Goal: Task Accomplishment & Management: Use online tool/utility

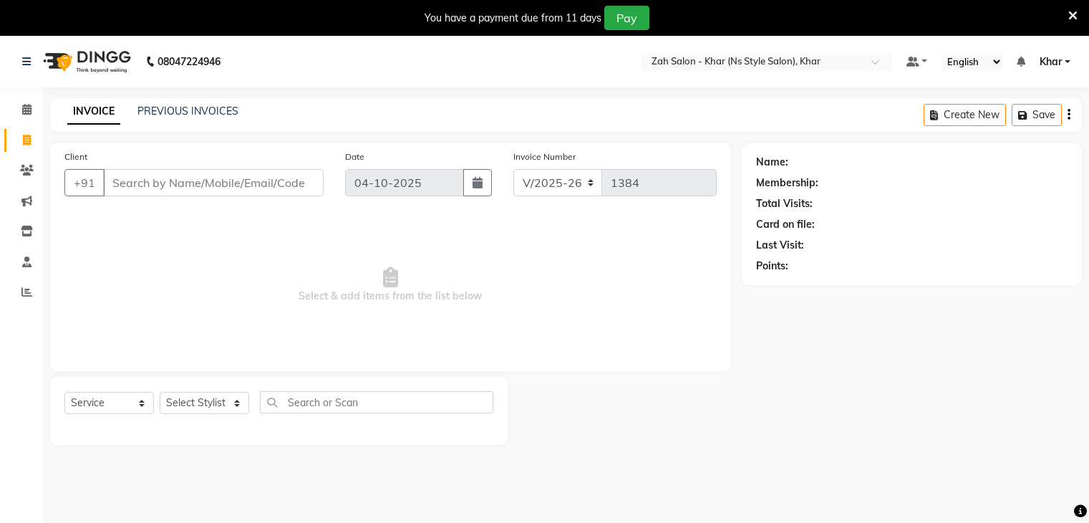
select select "5619"
select select "service"
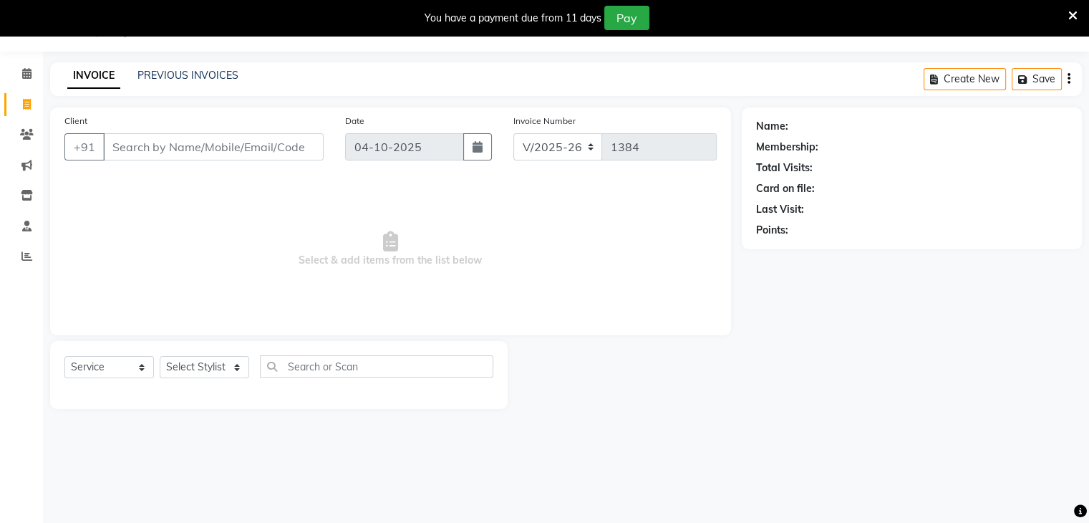
click at [153, 144] on input "Client" at bounding box center [213, 146] width 220 height 27
type input "9773385469"
click at [293, 152] on span "Add Client" at bounding box center [286, 147] width 57 height 14
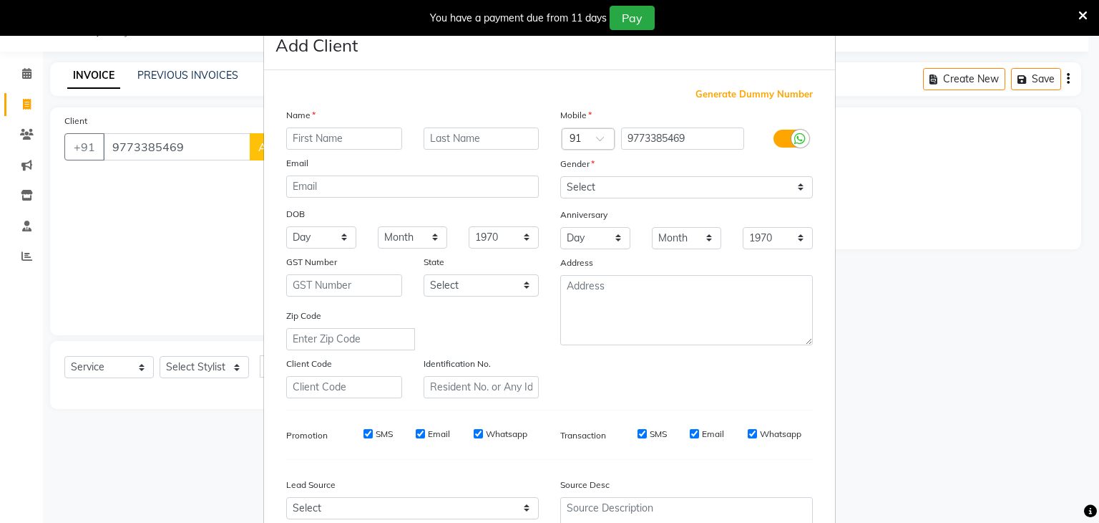
click at [327, 135] on input "text" at bounding box center [344, 138] width 116 height 22
type input "[PERSON_NAME]"
click at [482, 135] on input "text" at bounding box center [482, 138] width 116 height 22
type input "jadar"
click at [329, 141] on input "[PERSON_NAME]" at bounding box center [344, 138] width 116 height 22
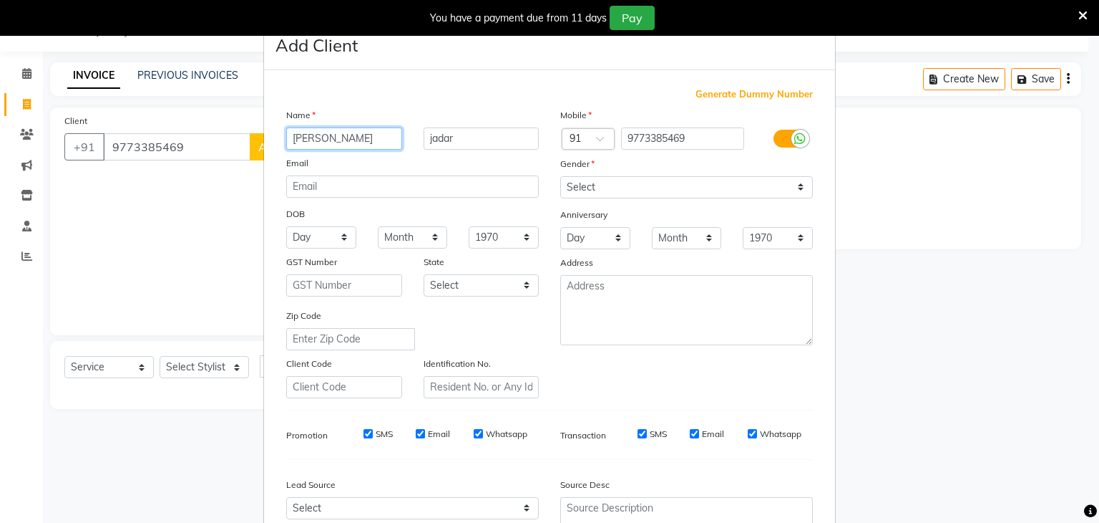
type input "[PERSON_NAME]"
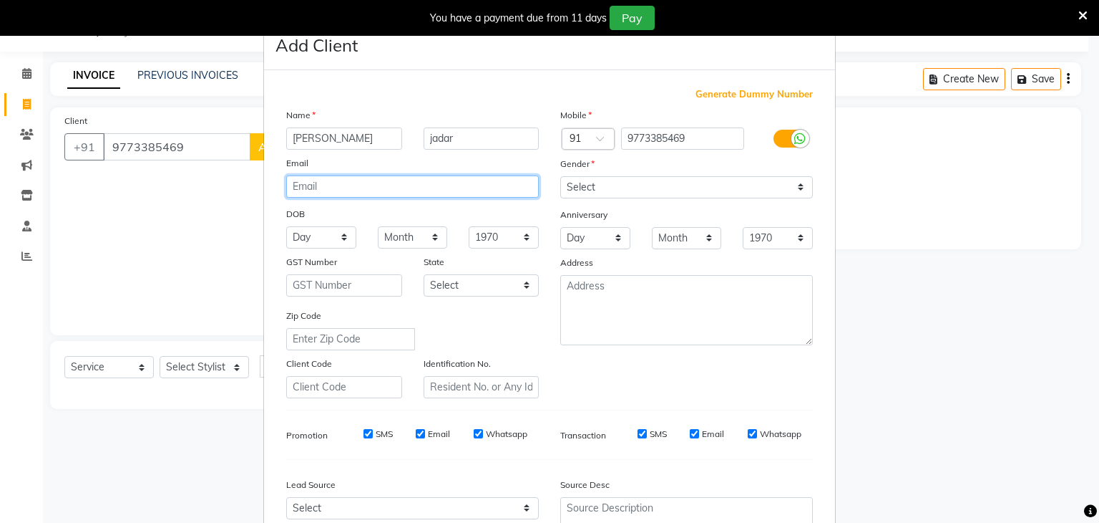
click at [310, 190] on input "email" at bounding box center [412, 186] width 253 height 22
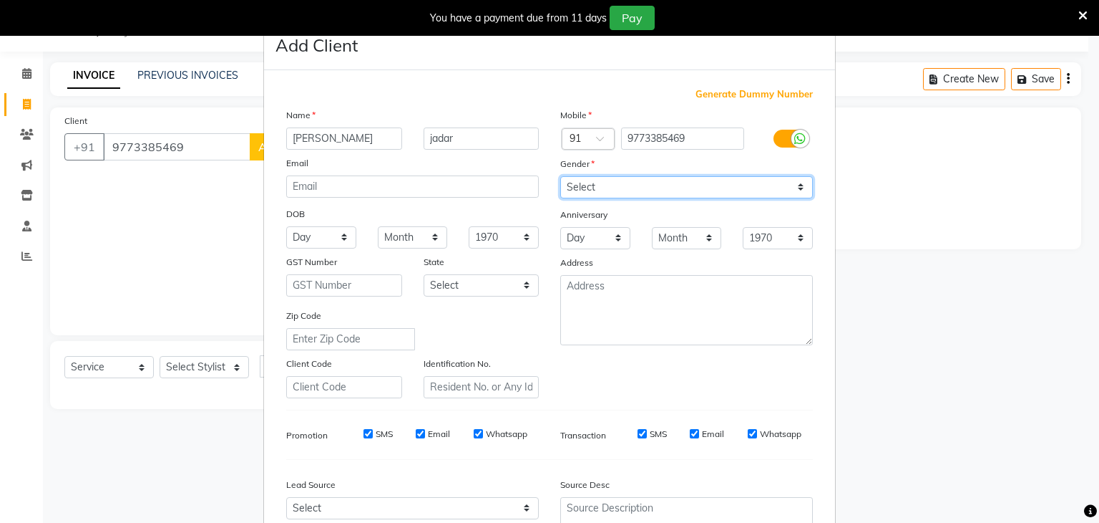
click at [623, 185] on select "Select [DEMOGRAPHIC_DATA] [DEMOGRAPHIC_DATA] Other Prefer Not To Say" at bounding box center [686, 187] width 253 height 22
select select "[DEMOGRAPHIC_DATA]"
click at [560, 177] on select "Select [DEMOGRAPHIC_DATA] [DEMOGRAPHIC_DATA] Other Prefer Not To Say" at bounding box center [686, 187] width 253 height 22
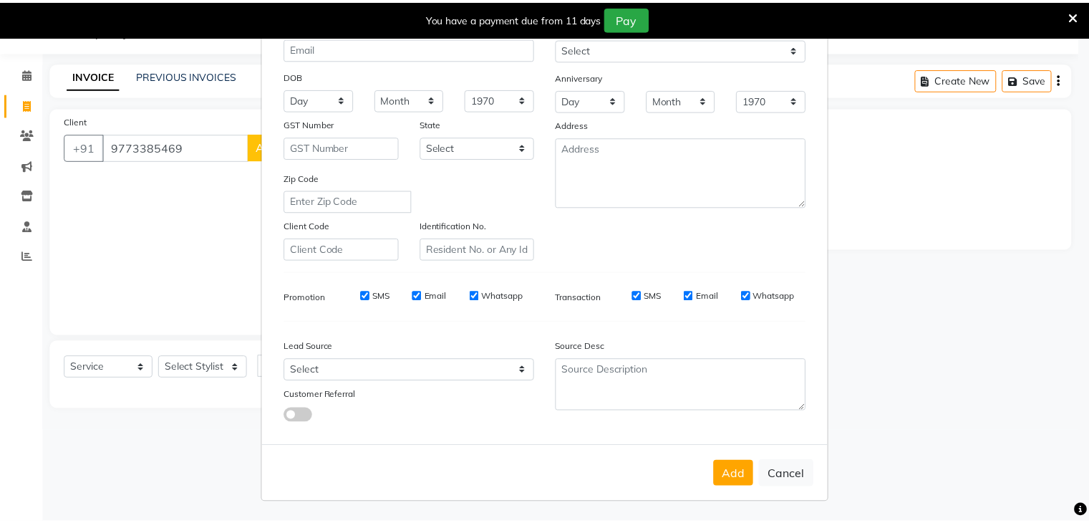
scroll to position [145, 0]
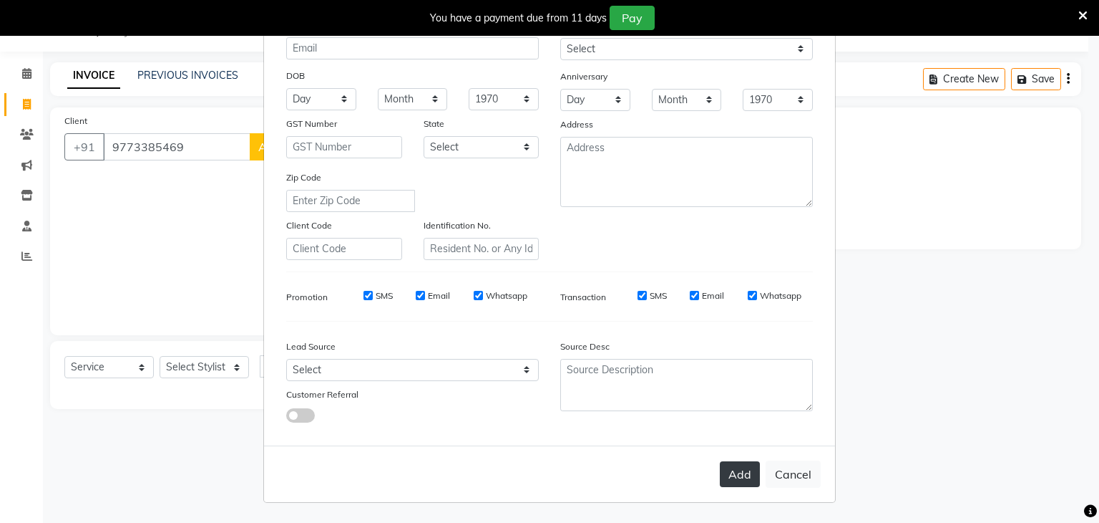
click at [722, 467] on button "Add" at bounding box center [740, 474] width 40 height 26
type input "97******69"
select select
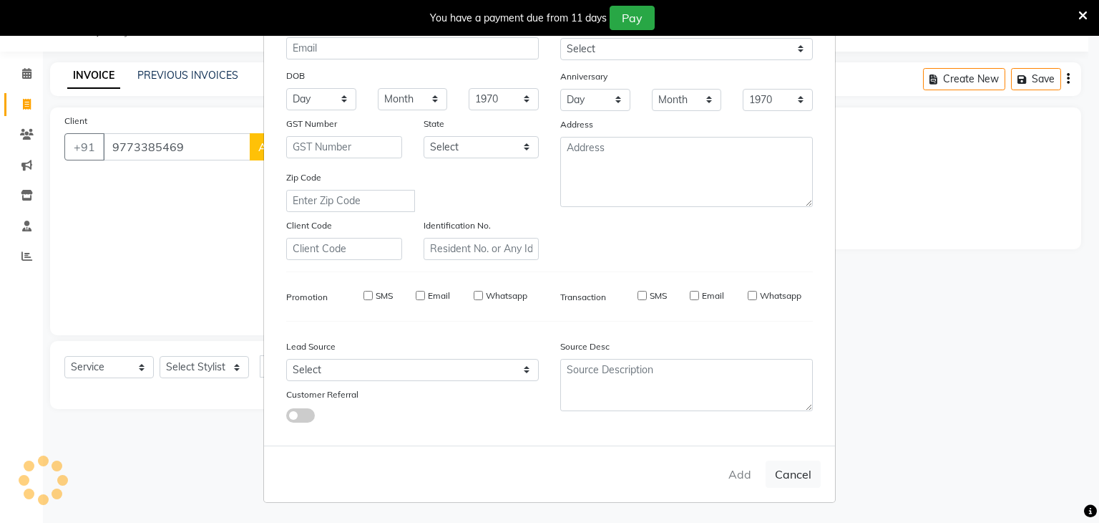
select select
checkbox input "false"
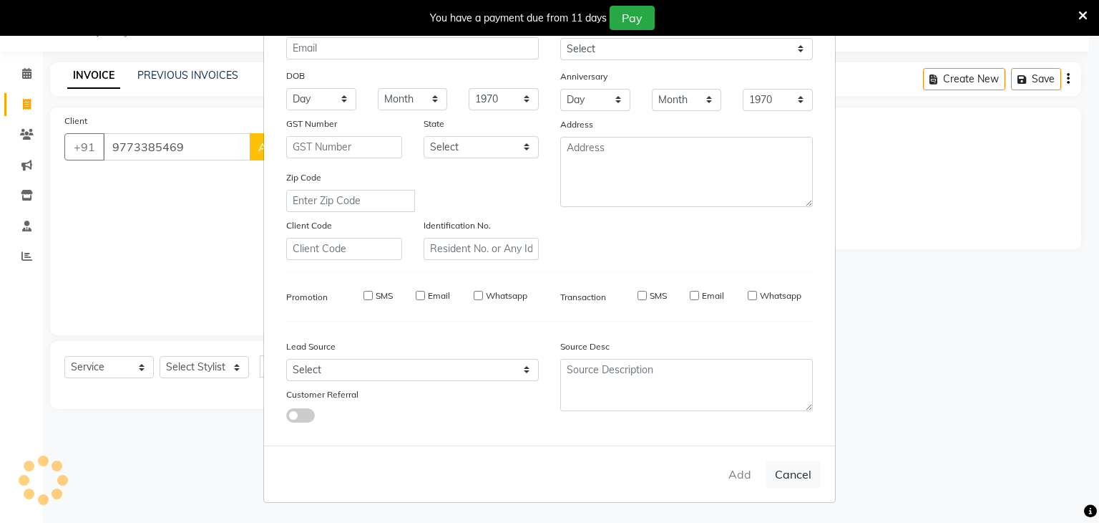
checkbox input "false"
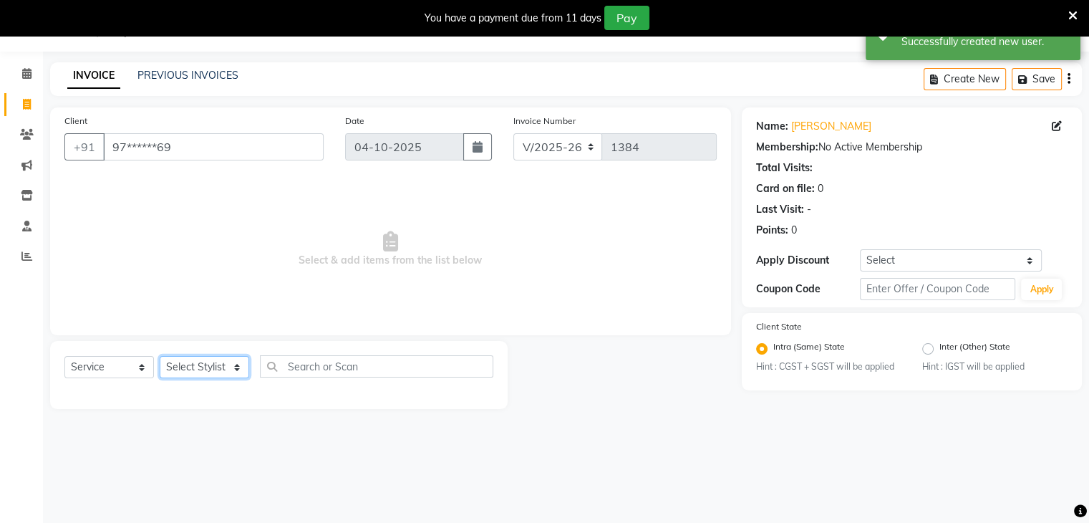
click at [239, 369] on select "Select Stylist Bharti Gurun [PERSON_NAME] [PERSON_NAME] Khar [PERSON_NAME] PAGA…" at bounding box center [204, 367] width 89 height 22
select select "38402"
click at [160, 356] on select "Select Stylist Bharti Gurun [PERSON_NAME] [PERSON_NAME] Khar [PERSON_NAME] PAGA…" at bounding box center [204, 367] width 89 height 22
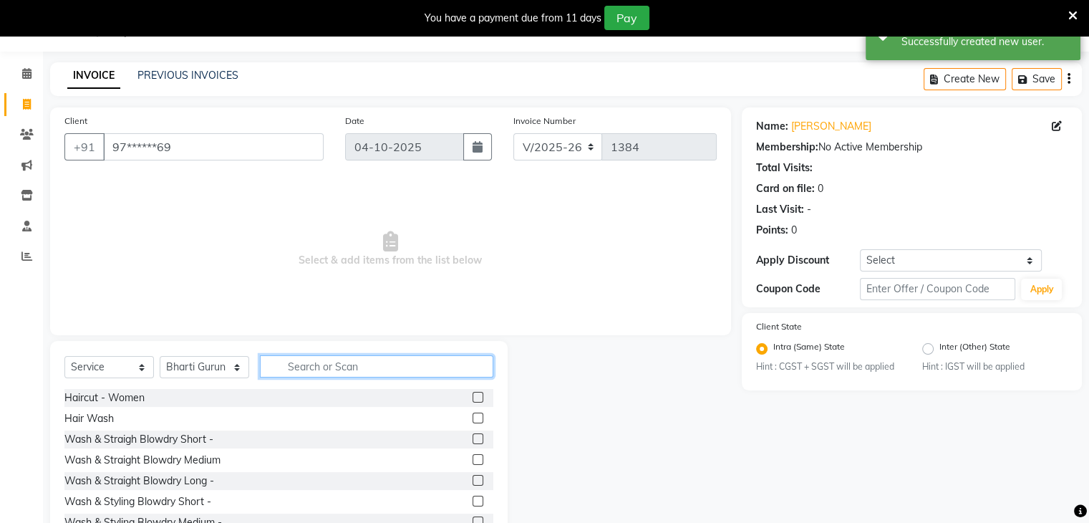
click at [303, 362] on input "text" at bounding box center [376, 366] width 233 height 22
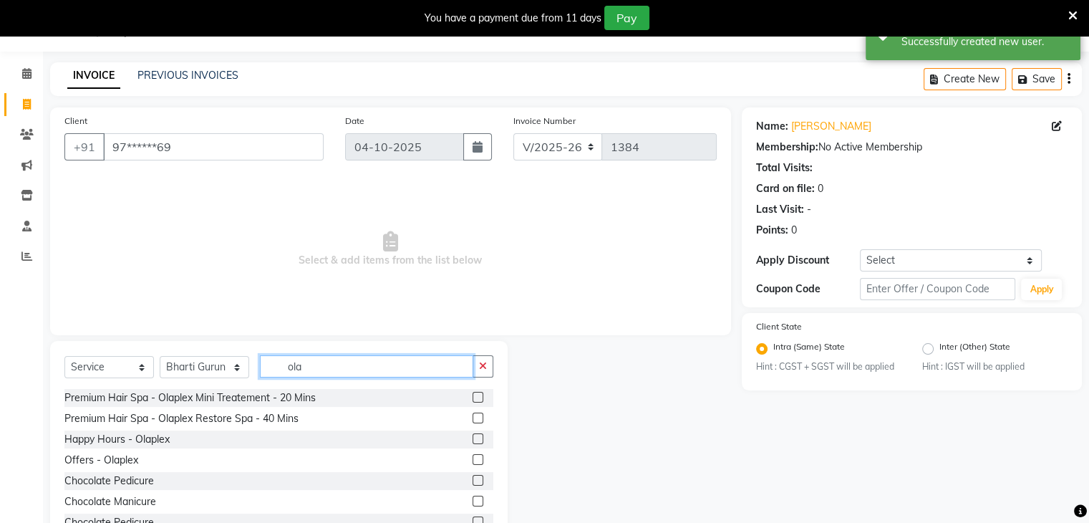
type input "ola"
click at [472, 396] on label at bounding box center [477, 397] width 11 height 11
click at [472, 396] on input "checkbox" at bounding box center [476, 397] width 9 height 9
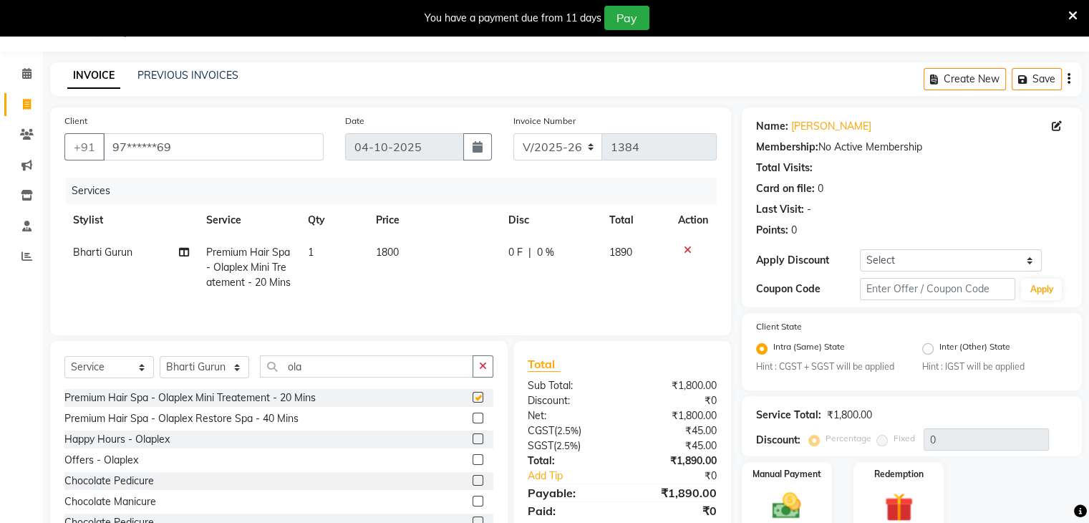
checkbox input "false"
click at [306, 377] on input "ola" at bounding box center [366, 366] width 213 height 22
type input "o"
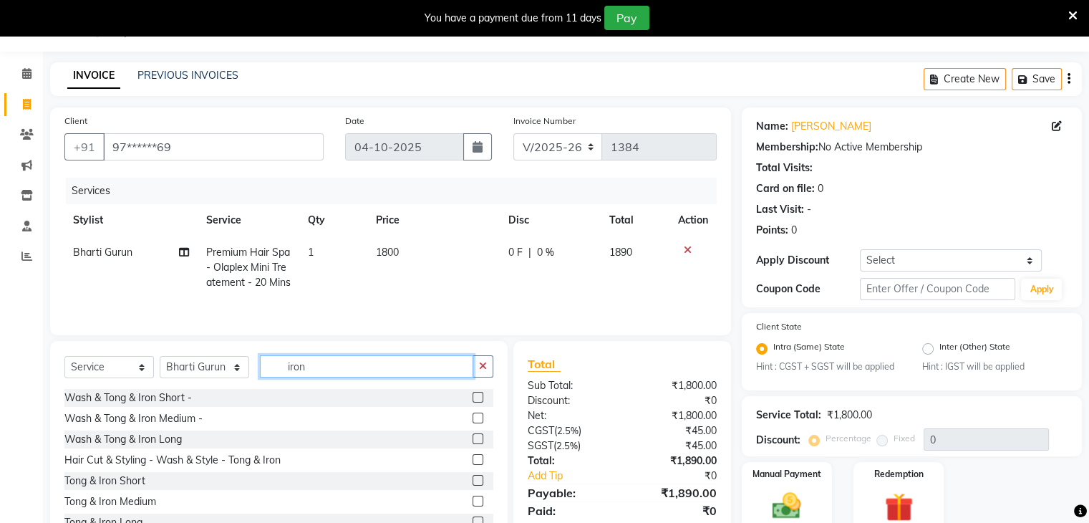
type input "iron"
click at [472, 485] on label at bounding box center [477, 480] width 11 height 11
click at [472, 485] on input "checkbox" at bounding box center [476, 480] width 9 height 9
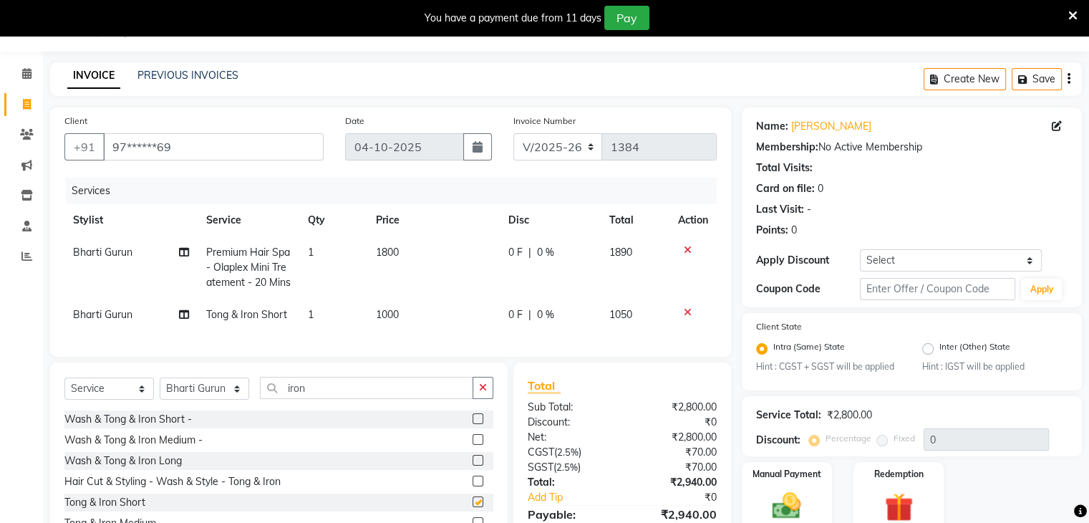
checkbox input "false"
click at [337, 399] on input "iron" at bounding box center [366, 388] width 213 height 22
type input "i"
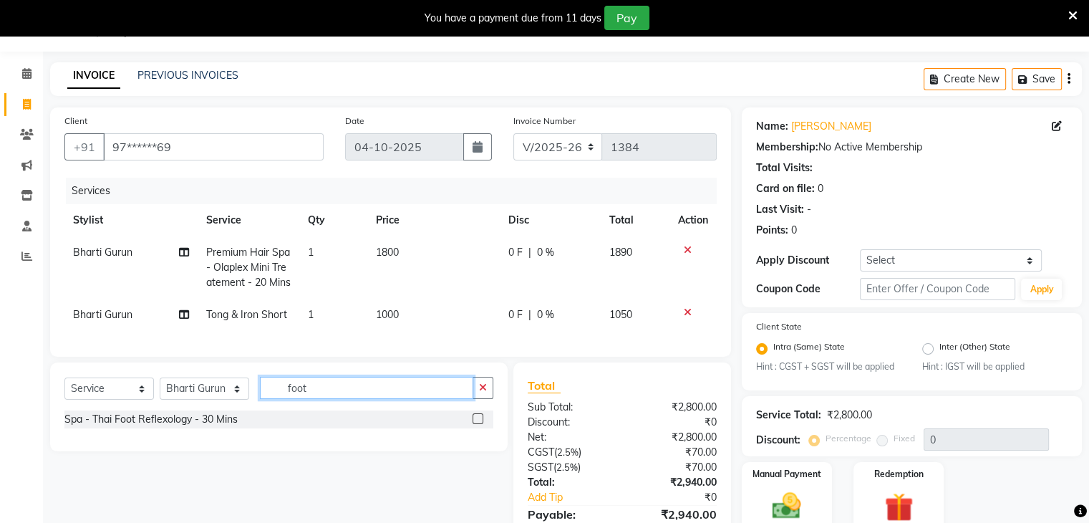
type input "foot"
click at [481, 424] on label at bounding box center [477, 418] width 11 height 11
click at [481, 424] on input "checkbox" at bounding box center [476, 418] width 9 height 9
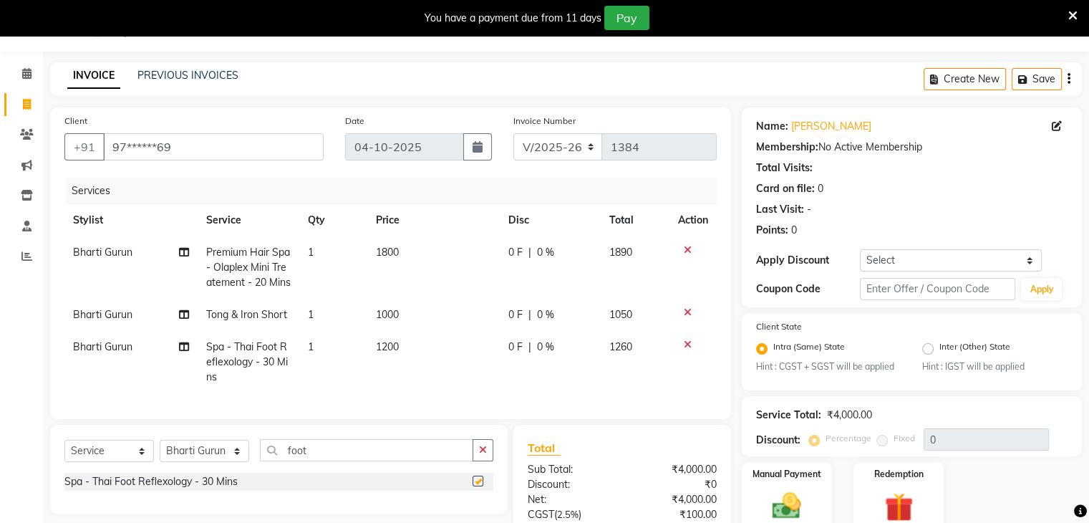
checkbox input "false"
click at [684, 349] on icon at bounding box center [688, 344] width 8 height 10
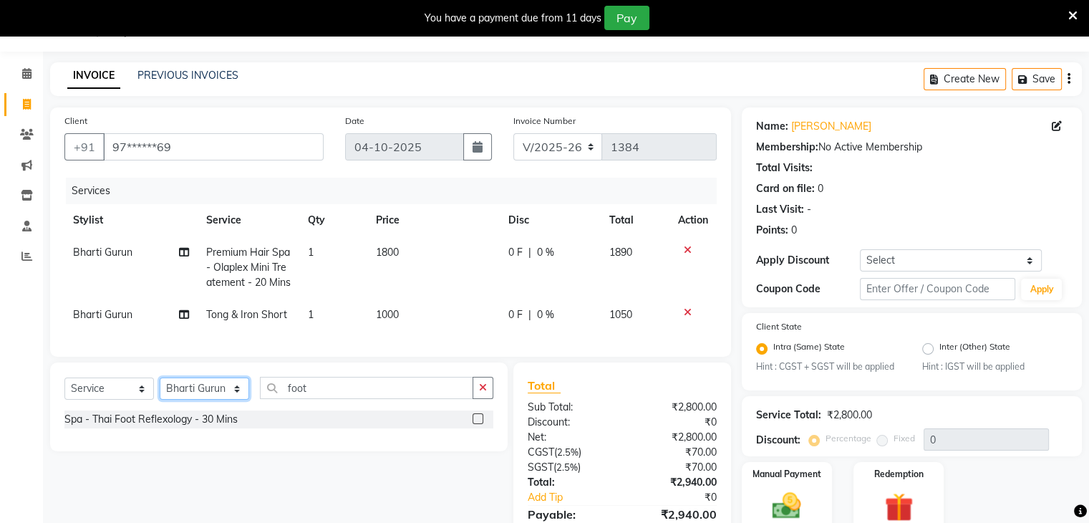
click at [235, 399] on select "Select Stylist Bharti Gurun [PERSON_NAME] [PERSON_NAME] Khar [PERSON_NAME] PAGA…" at bounding box center [204, 388] width 89 height 22
select select "38403"
click at [160, 399] on select "Select Stylist Bharti Gurun [PERSON_NAME] [PERSON_NAME] Khar [PERSON_NAME] PAGA…" at bounding box center [204, 388] width 89 height 22
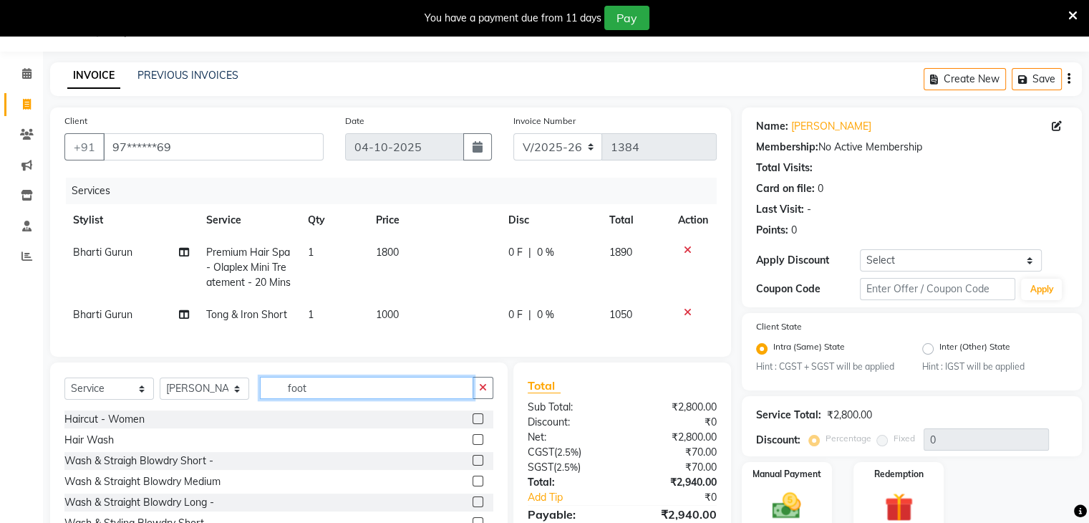
click at [301, 399] on input "foot" at bounding box center [366, 388] width 213 height 22
click at [337, 399] on input "foot" at bounding box center [366, 388] width 213 height 22
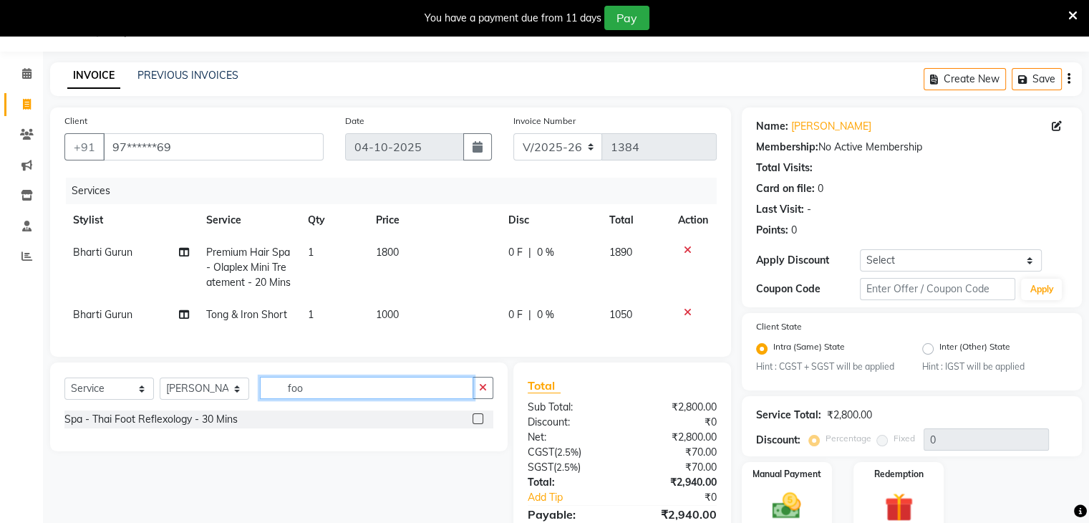
type input "foot"
click at [477, 424] on label at bounding box center [477, 418] width 11 height 11
click at [477, 424] on input "checkbox" at bounding box center [476, 418] width 9 height 9
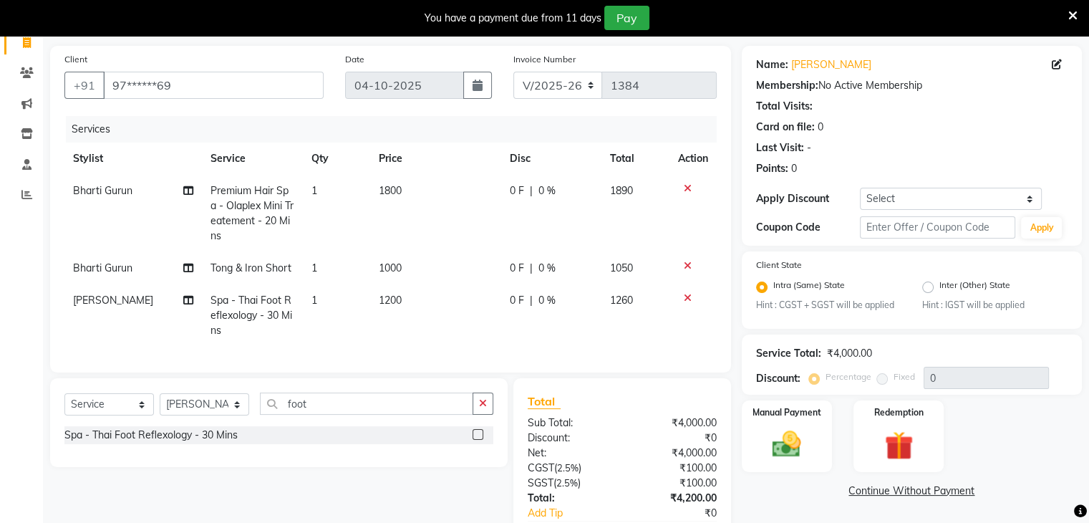
scroll to position [122, 0]
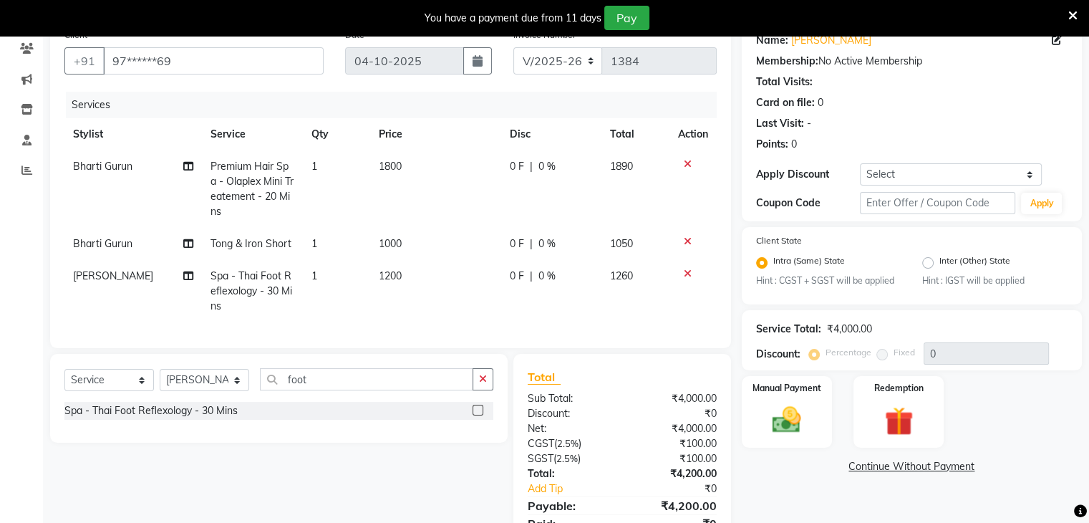
click at [477, 415] on label at bounding box center [477, 409] width 11 height 11
click at [477, 415] on input "checkbox" at bounding box center [476, 410] width 9 height 9
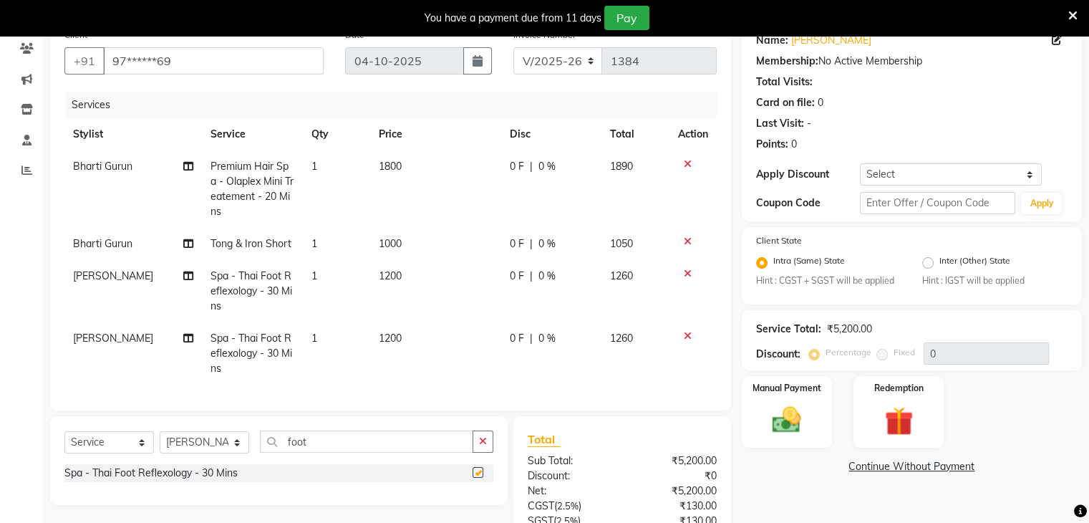
checkbox input "false"
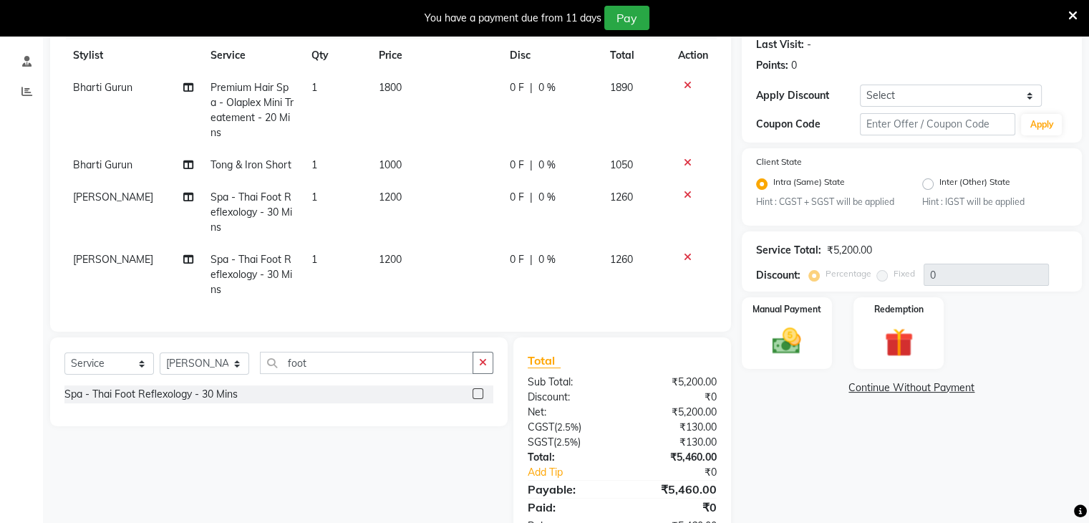
scroll to position [208, 0]
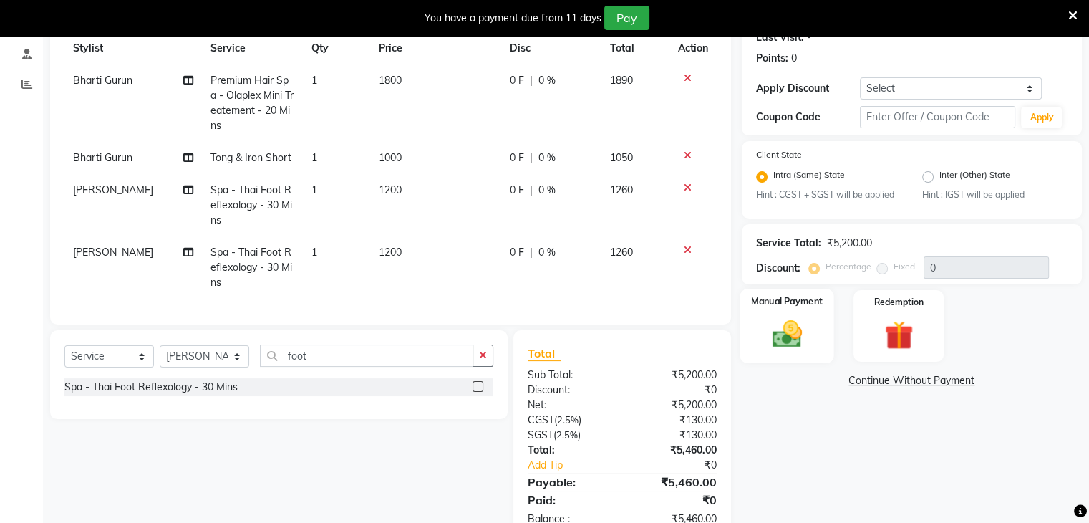
click at [777, 321] on img at bounding box center [786, 334] width 48 height 34
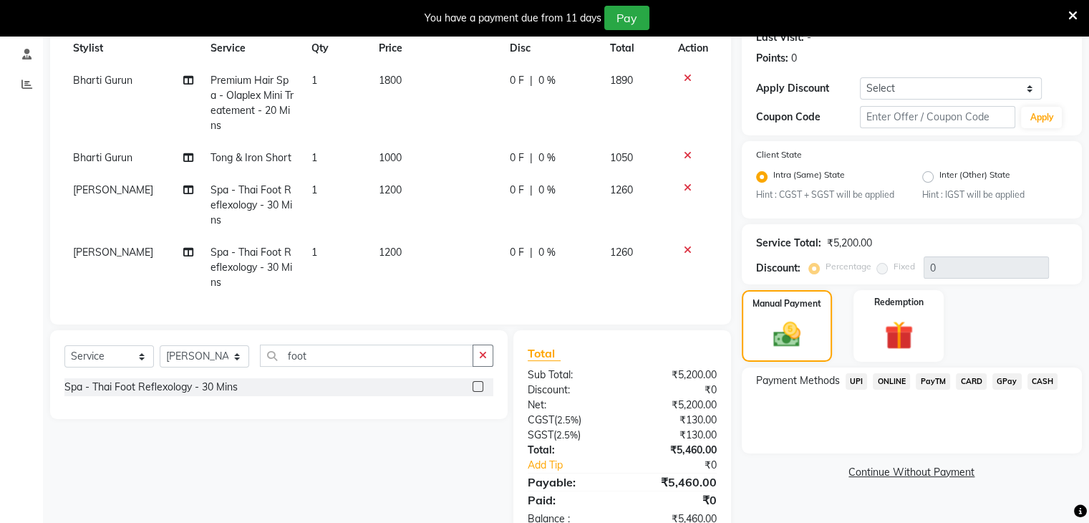
click at [971, 384] on span "CARD" at bounding box center [971, 381] width 31 height 16
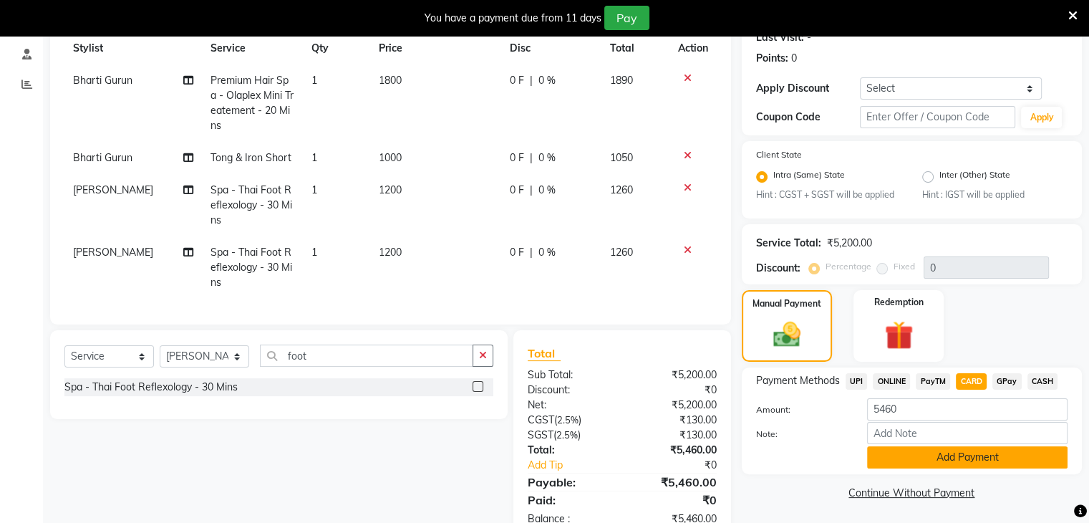
click at [1014, 457] on button "Add Payment" at bounding box center [967, 457] width 200 height 22
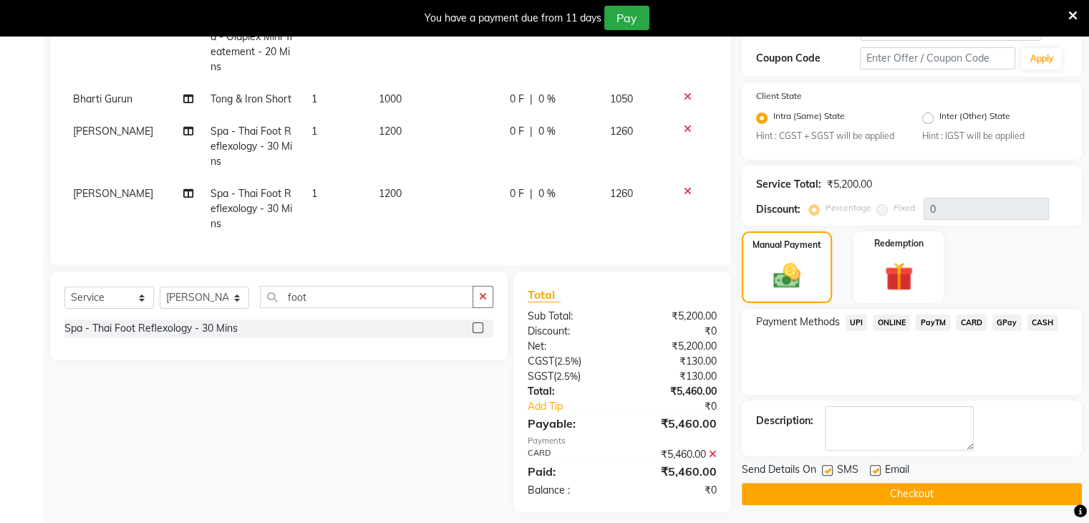
scroll to position [288, 0]
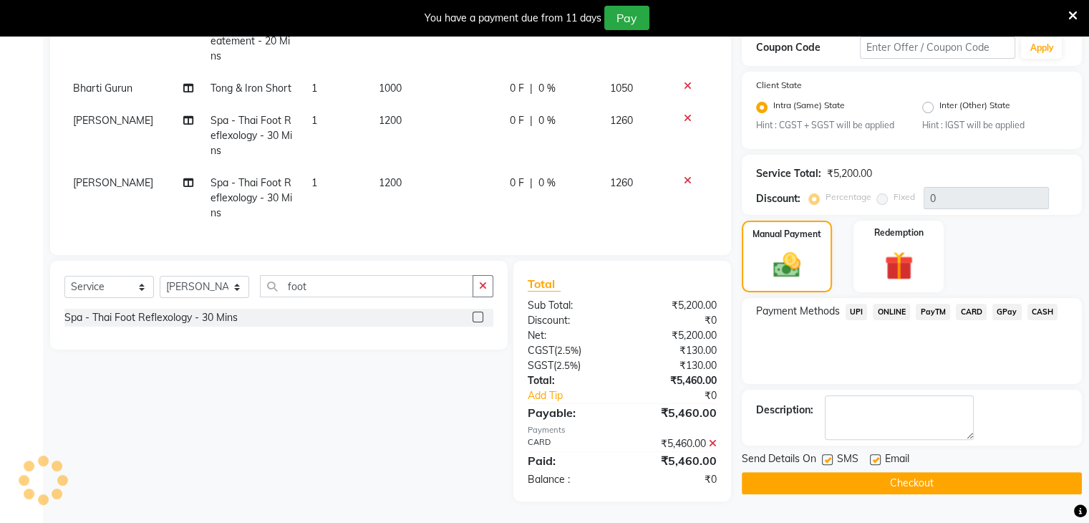
click at [936, 472] on button "Checkout" at bounding box center [912, 483] width 340 height 22
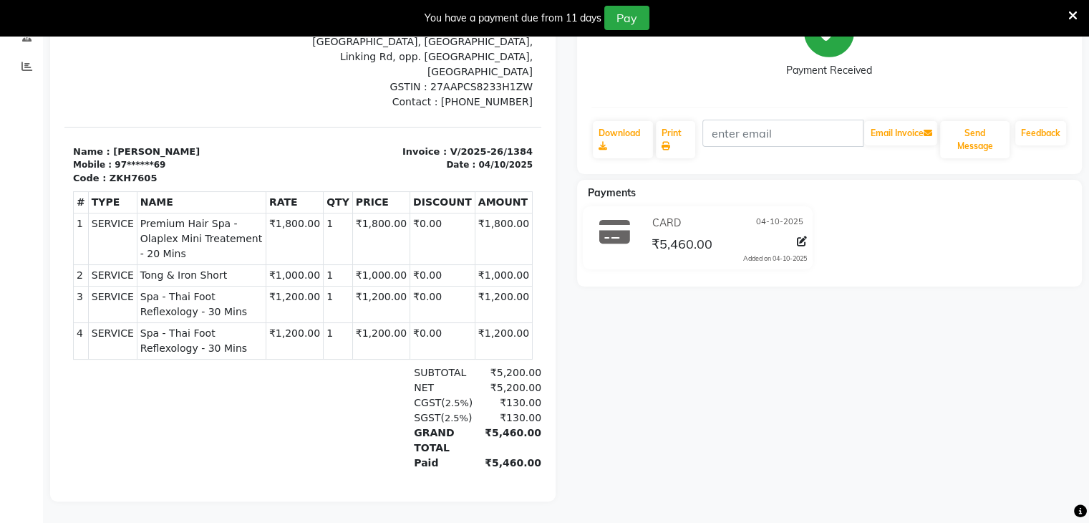
select select "service"
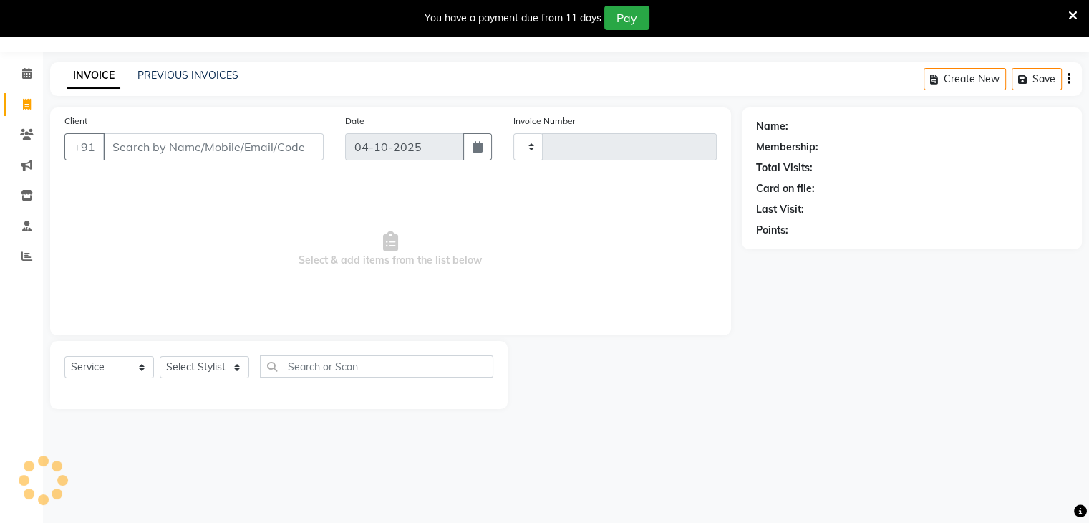
scroll to position [36, 0]
type input "1385"
select select "5619"
click at [172, 66] on div "INVOICE PREVIOUS INVOICES Create New Save" at bounding box center [565, 79] width 1031 height 34
click at [170, 69] on link "PREVIOUS INVOICES" at bounding box center [187, 75] width 101 height 13
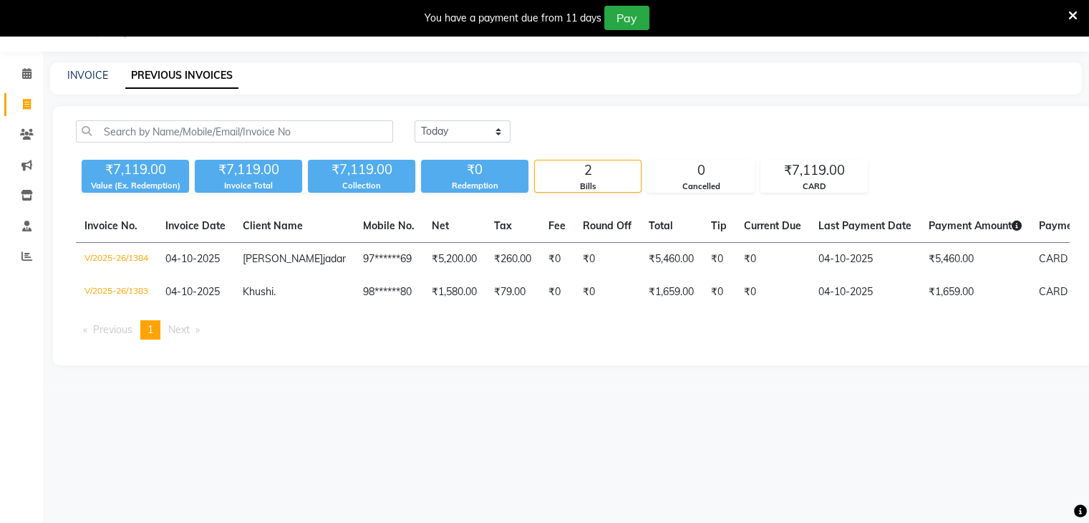
click at [675, 365] on div "[DATE] [DATE] Custom Range ₹7,119.00 Value (Ex. Redemption) ₹7,119.00 Invoice T…" at bounding box center [572, 235] width 1039 height 259
